Goal: Task Accomplishment & Management: Complete application form

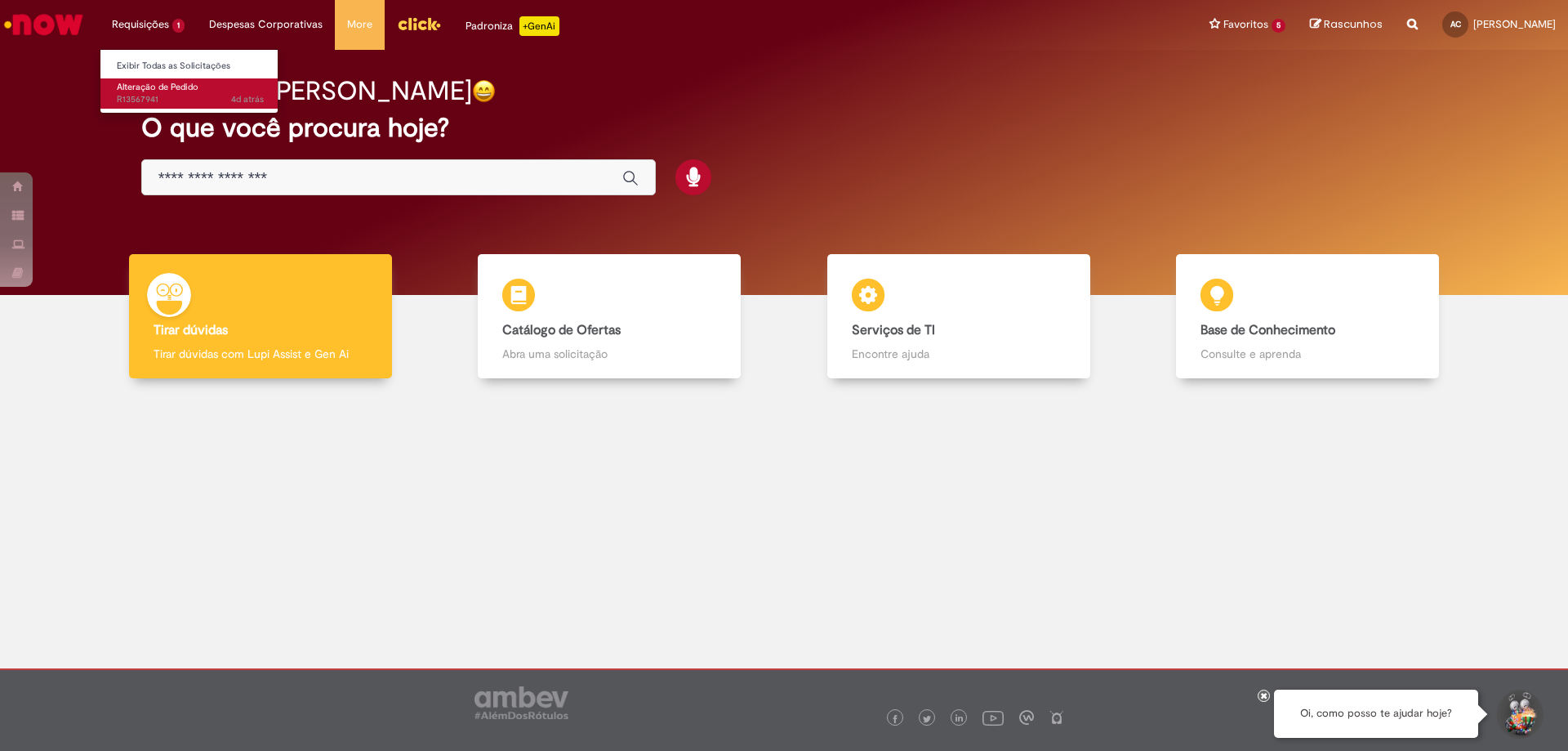
click at [156, 87] on span "Alteração de Pedido" at bounding box center [157, 87] width 82 height 12
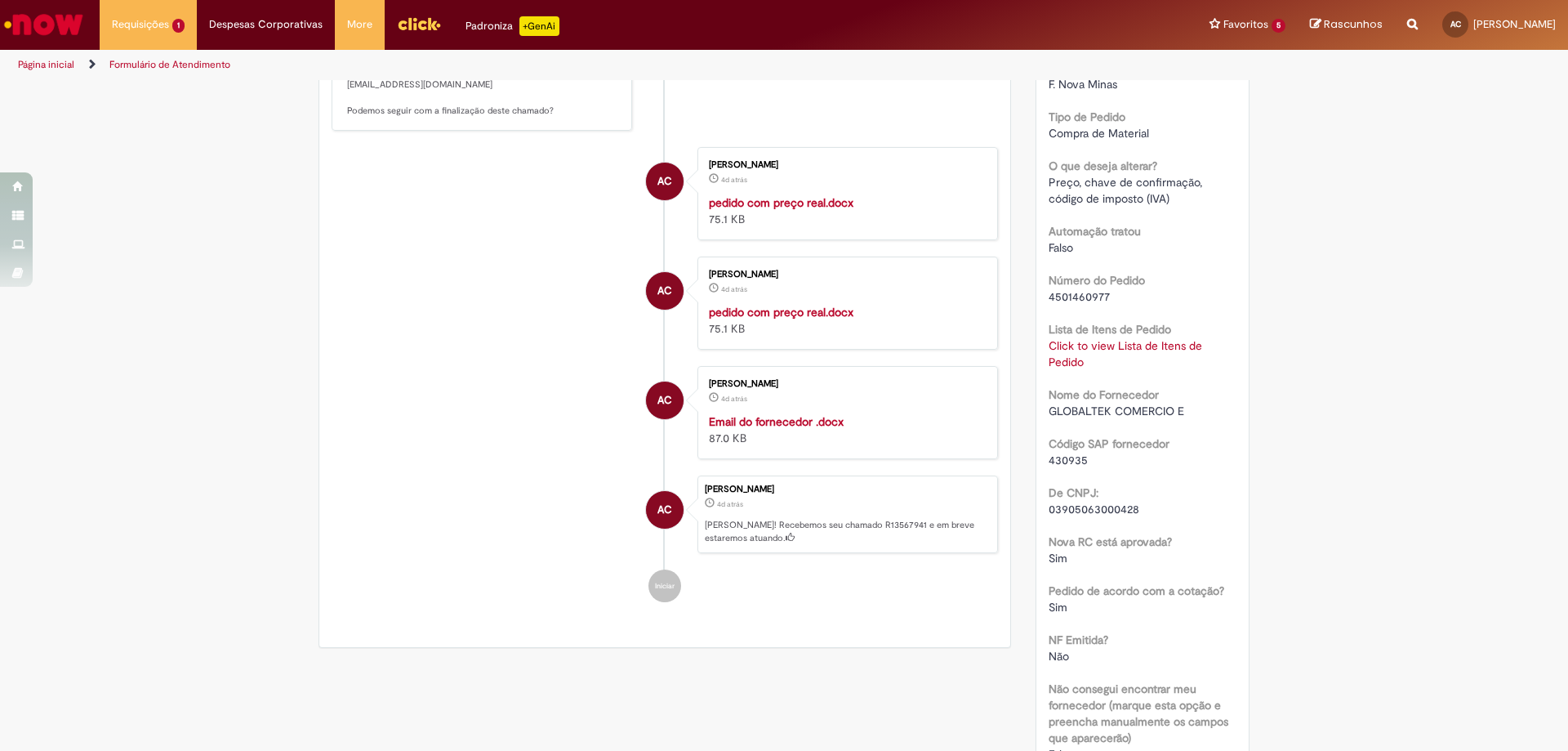
scroll to position [560, 0]
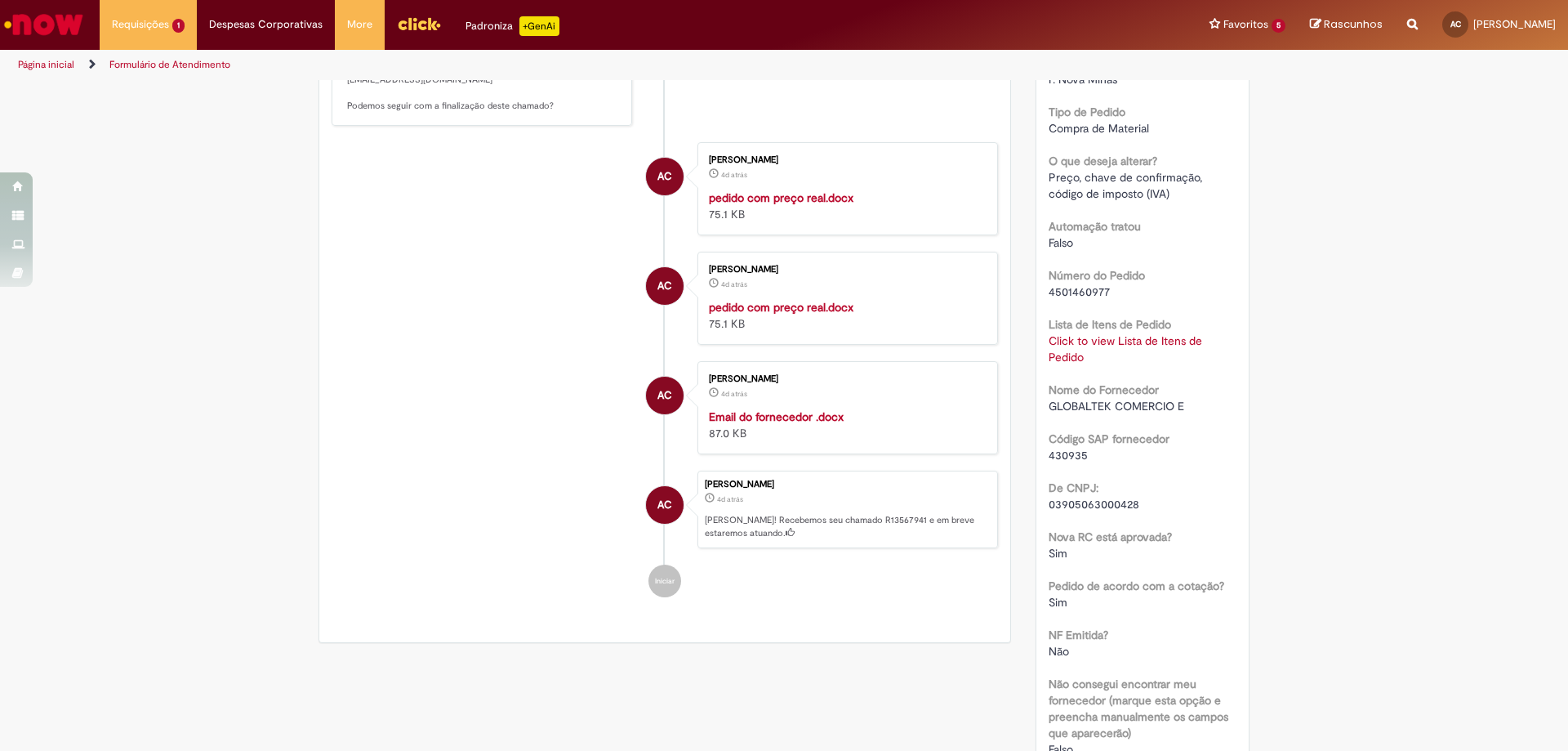
click at [1092, 344] on link "Click to view Lista de Itens de Pedido" at bounding box center [1125, 349] width 154 height 31
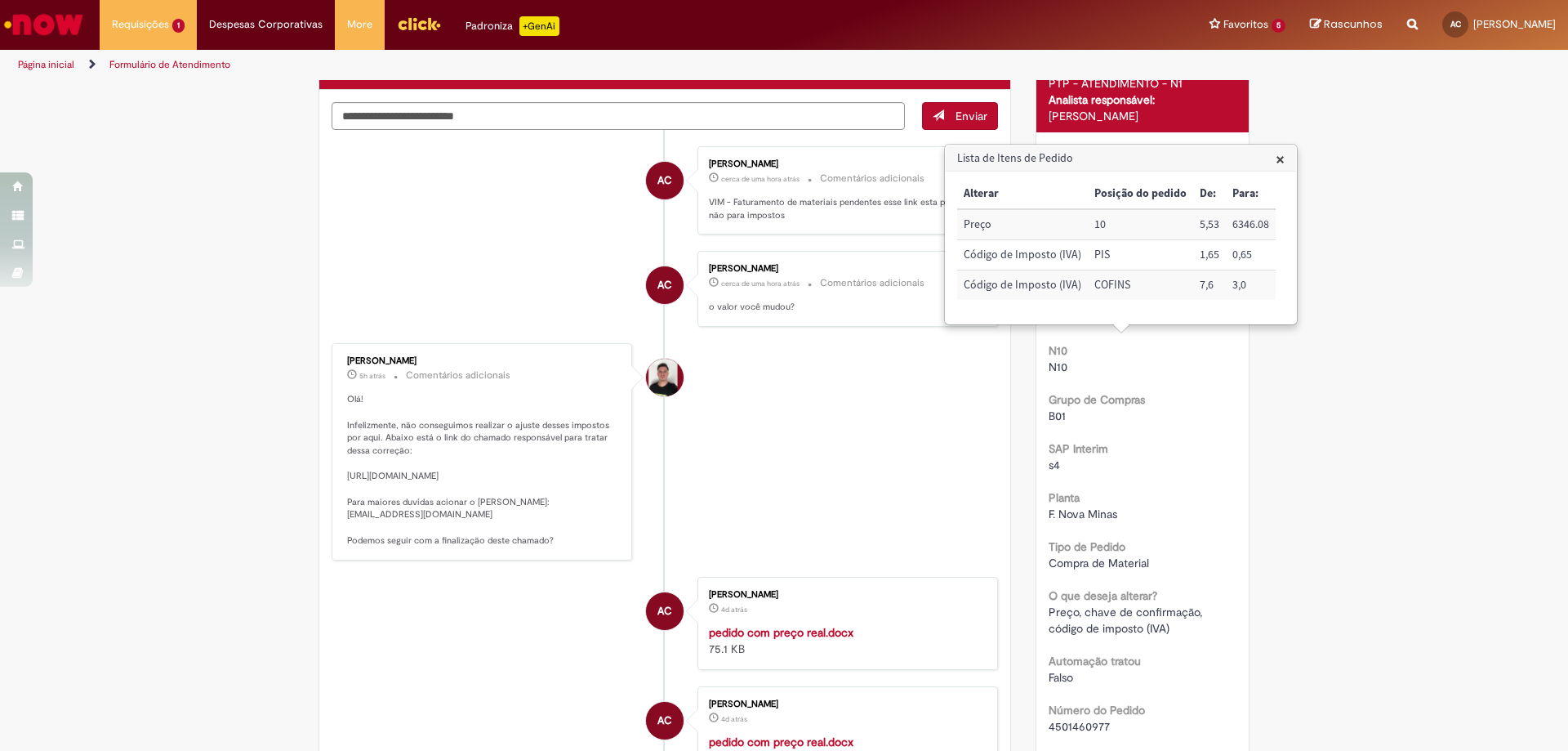
scroll to position [0, 0]
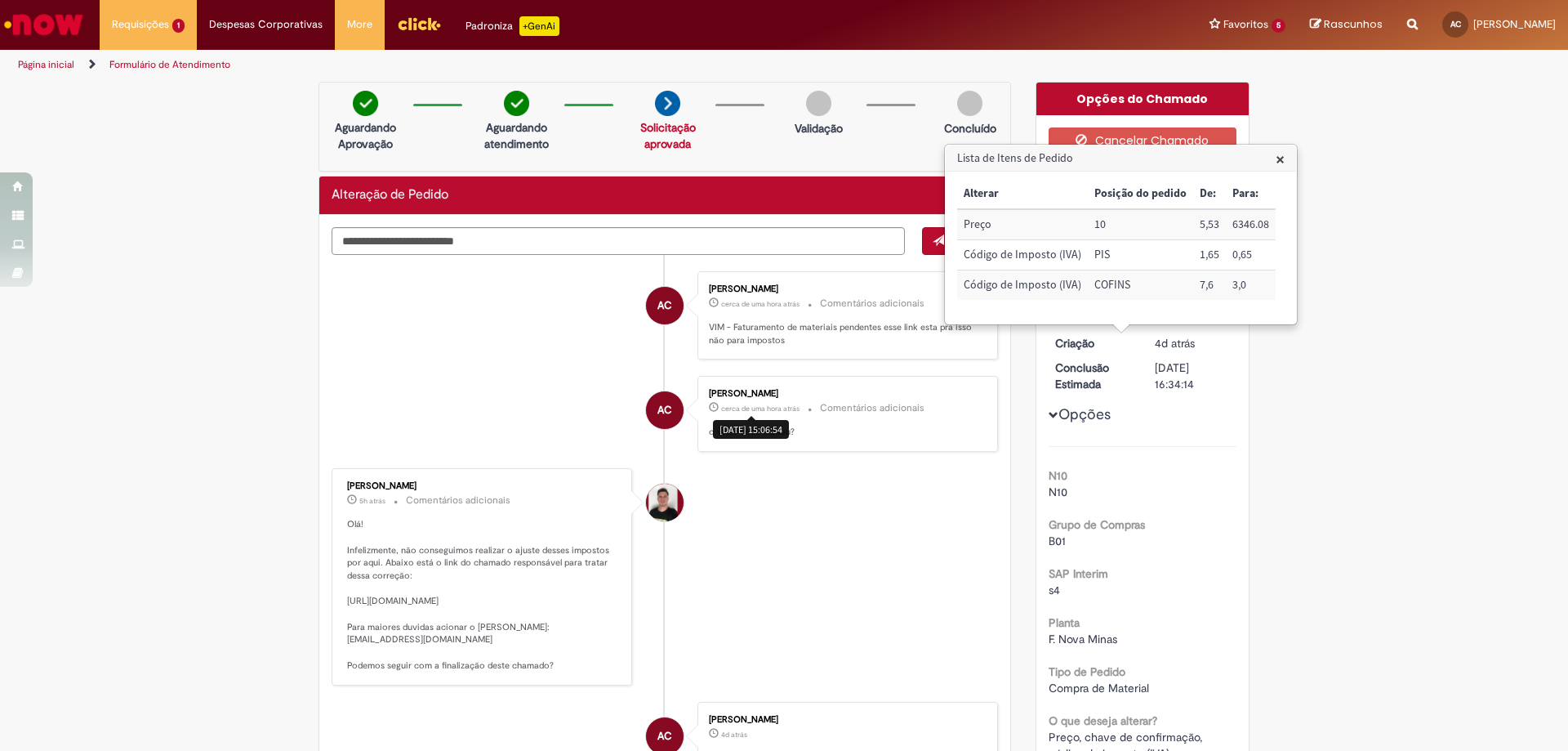
click at [1276, 156] on span "×" at bounding box center [1281, 159] width 9 height 22
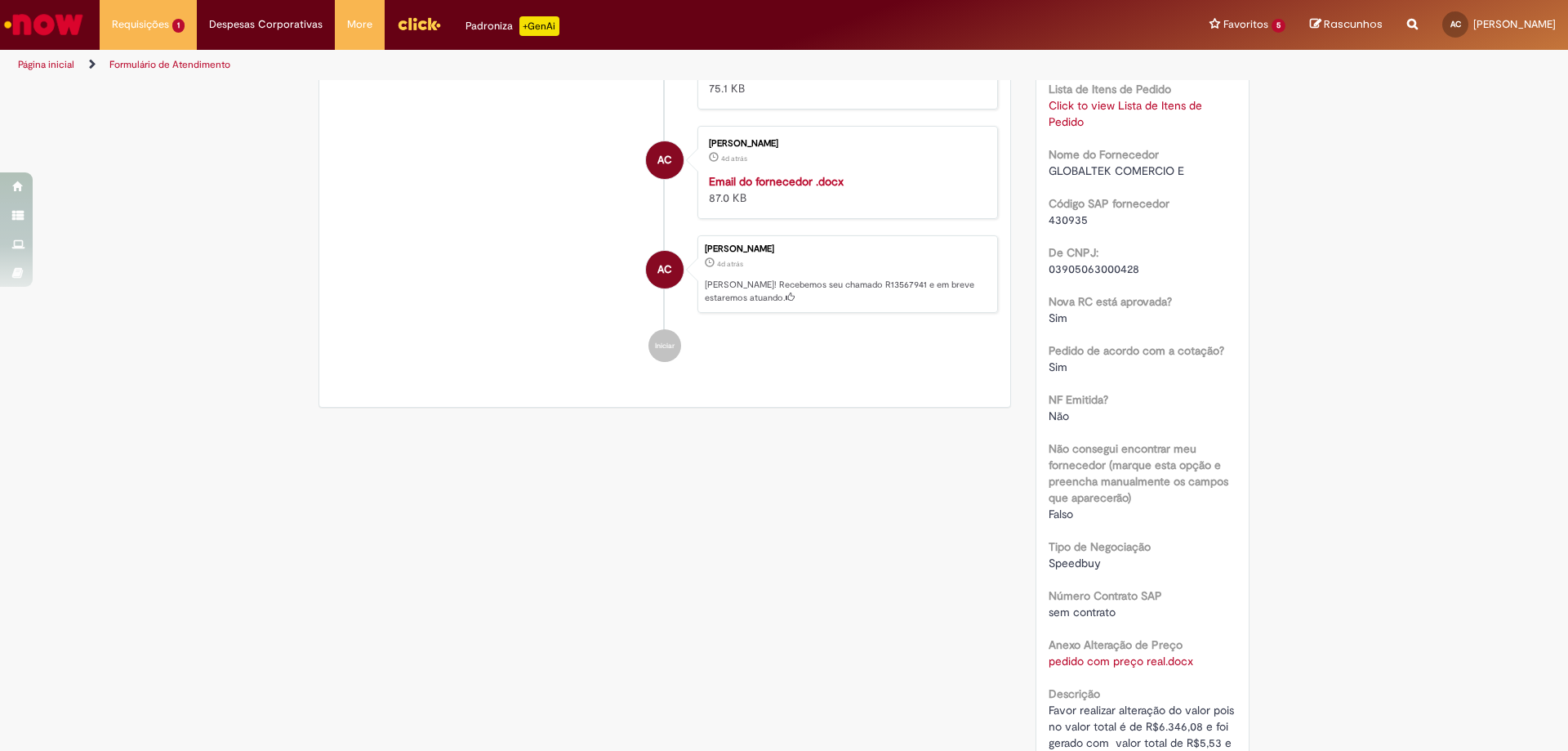
scroll to position [802, 0]
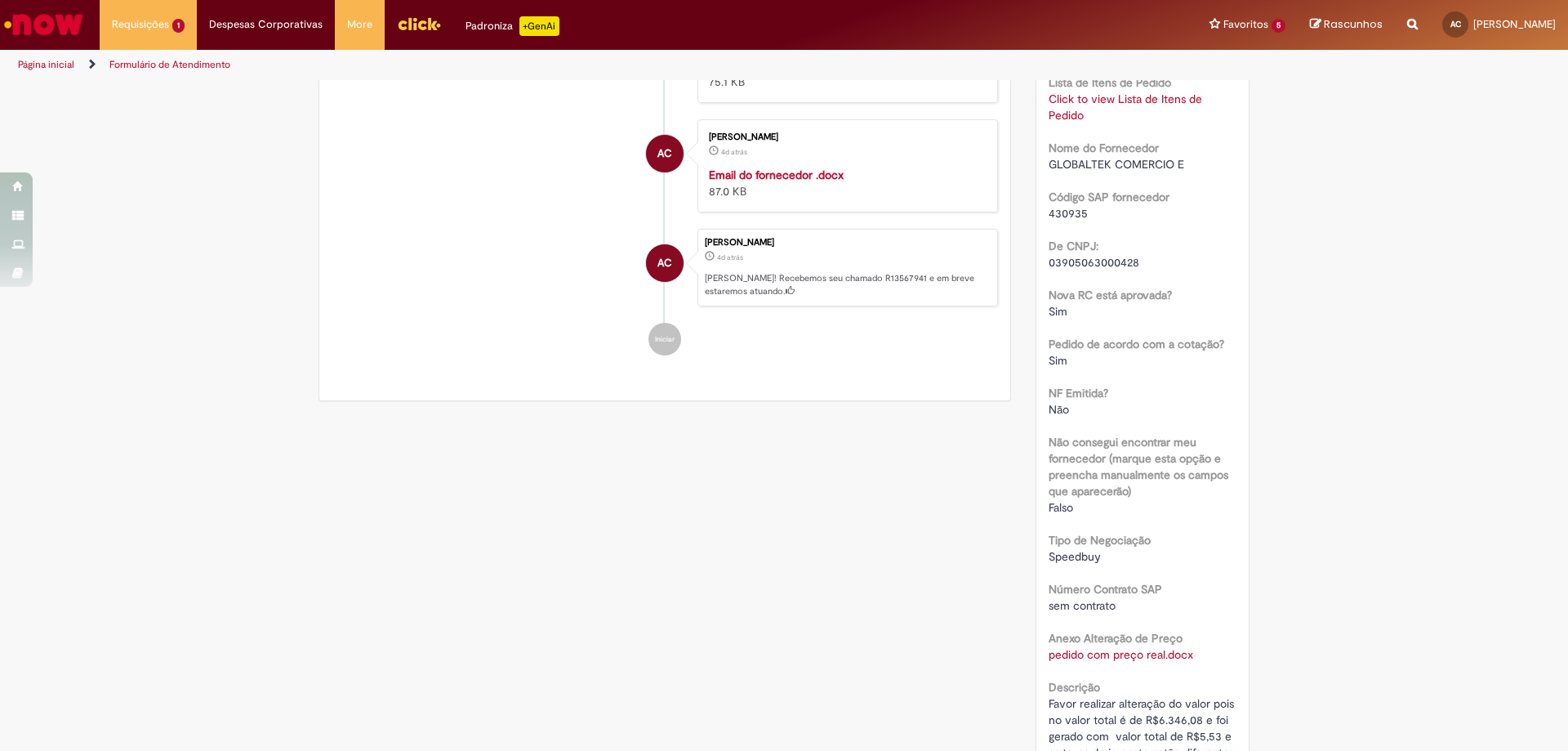
click at [1102, 98] on link "Click to view Lista de Itens de Pedido" at bounding box center [1125, 107] width 154 height 31
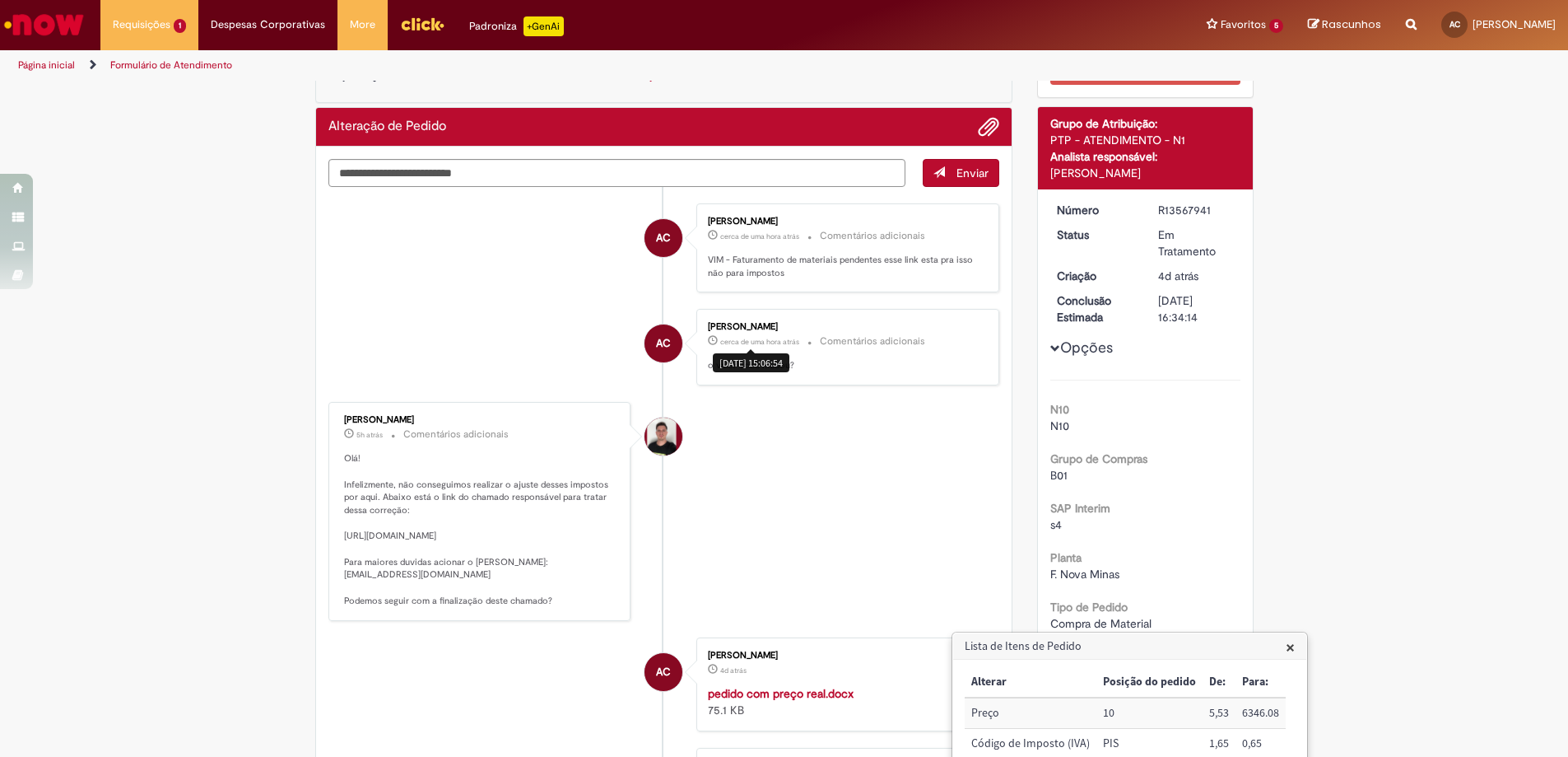
scroll to position [68, 0]
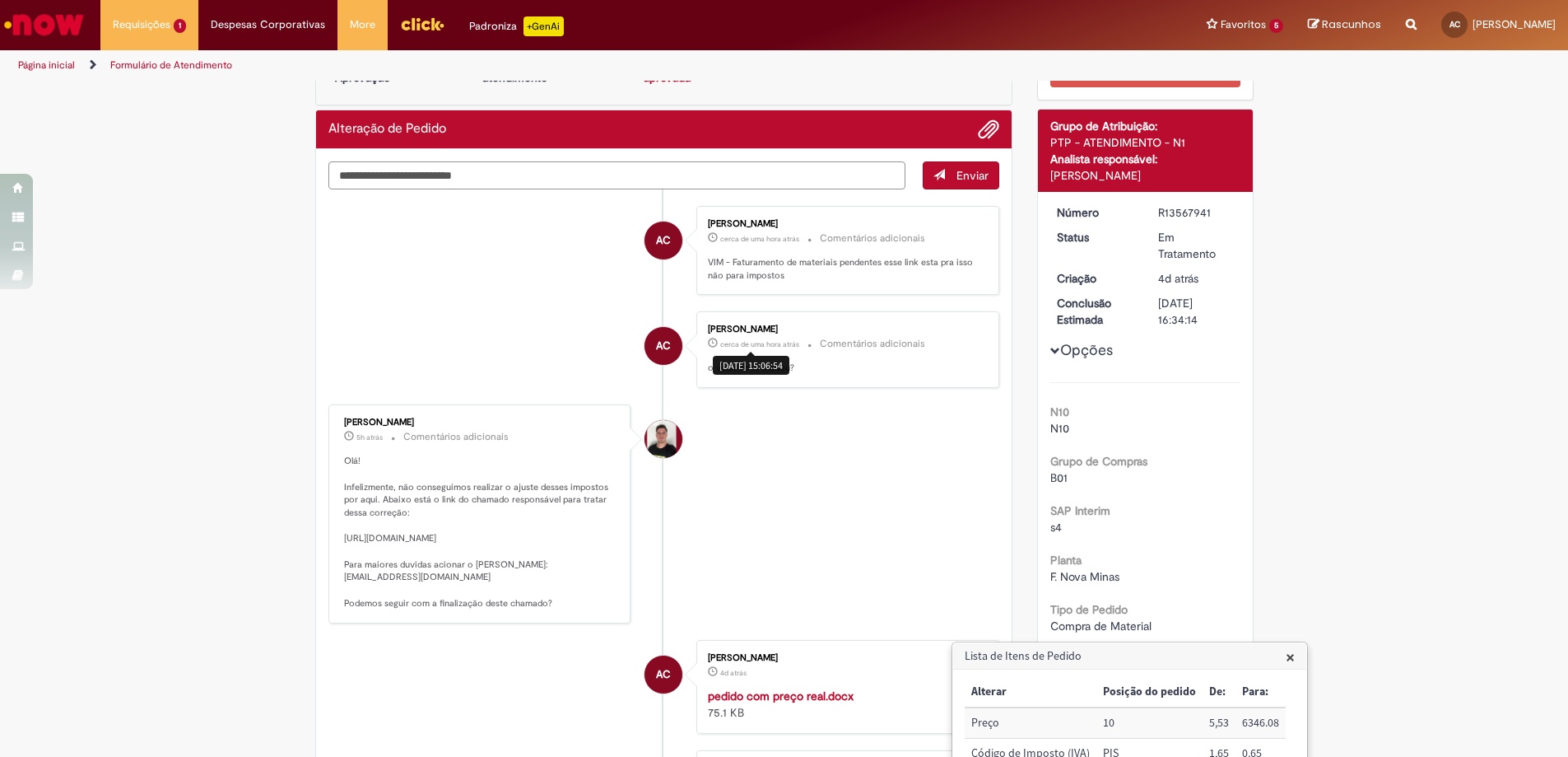
click at [394, 175] on textarea "Digite sua mensagem aqui..." at bounding box center [617, 175] width 578 height 28
type textarea "*"
type textarea "********"
drag, startPoint x: 1044, startPoint y: 175, endPoint x: 1170, endPoint y: 175, distance: 126.0
click at [1170, 175] on div "[PERSON_NAME]" at bounding box center [1145, 175] width 190 height 17
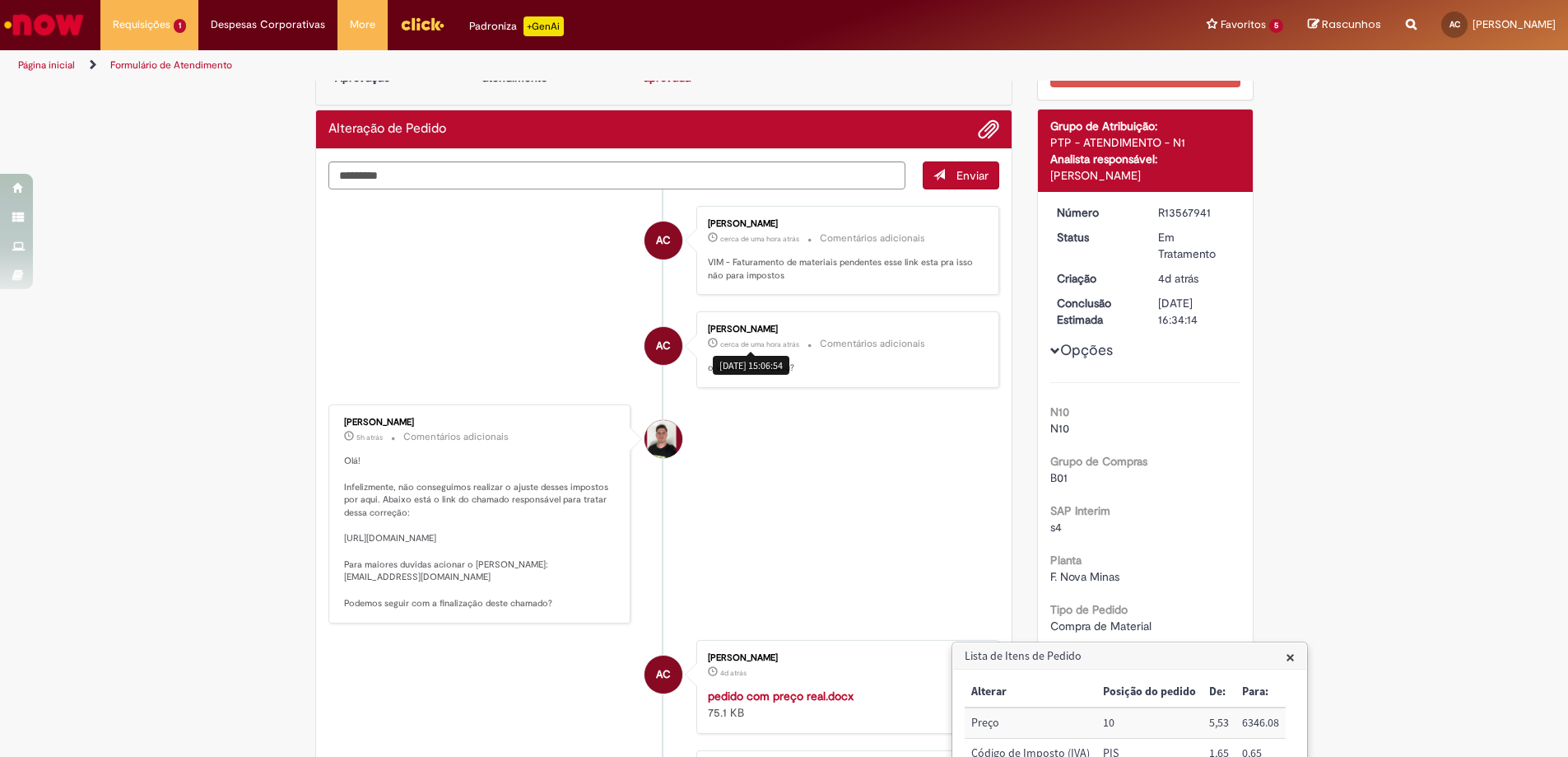
copy div "[PERSON_NAME]"
